Goal: Transaction & Acquisition: Purchase product/service

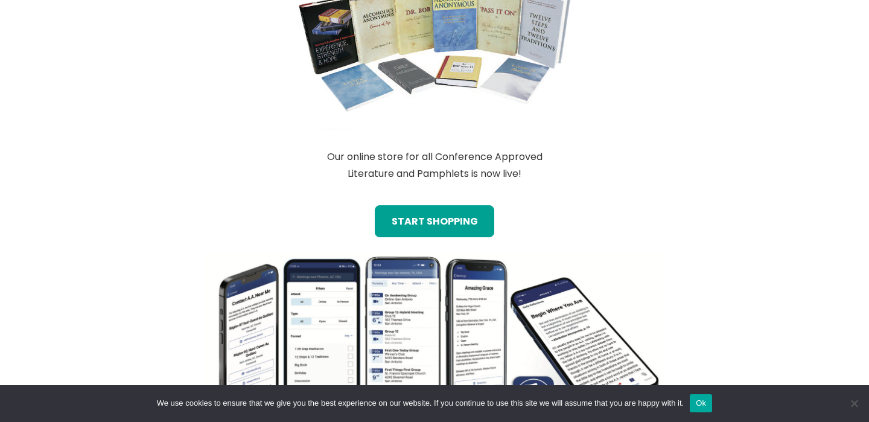
scroll to position [1056, 0]
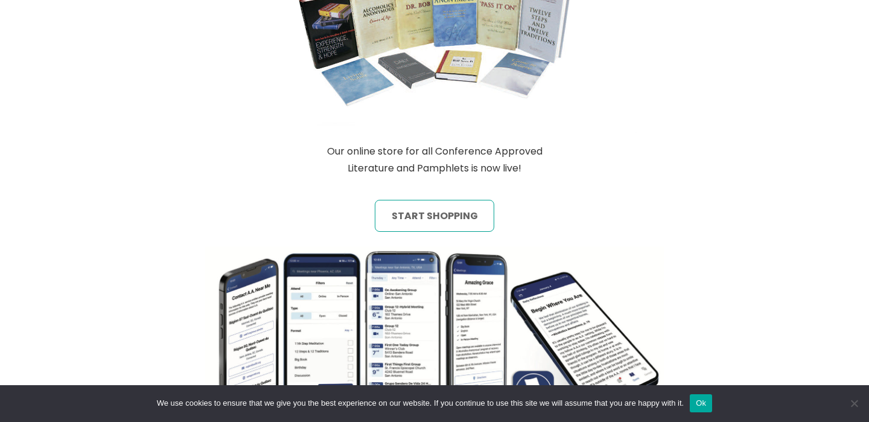
click at [431, 214] on link "start shopping" at bounding box center [435, 215] width 120 height 31
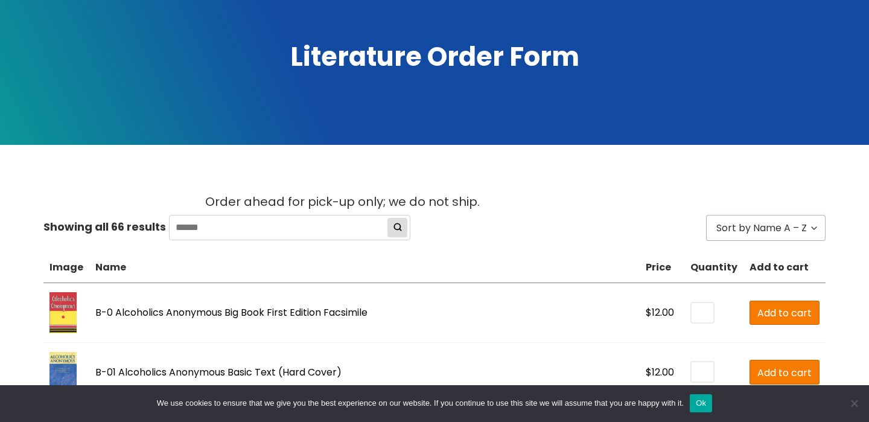
scroll to position [185, 0]
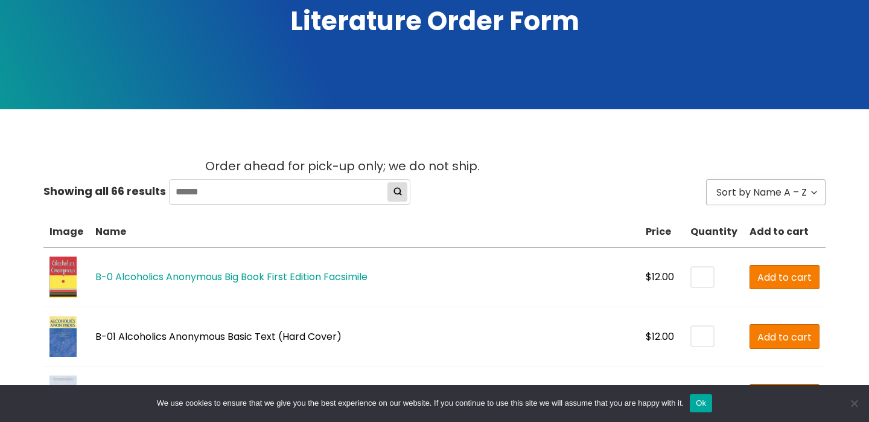
click at [182, 278] on link "B-0 Alcoholics Anonymous Big Book First Edition Facsimile" at bounding box center [231, 277] width 272 height 14
